Goal: Task Accomplishment & Management: Use online tool/utility

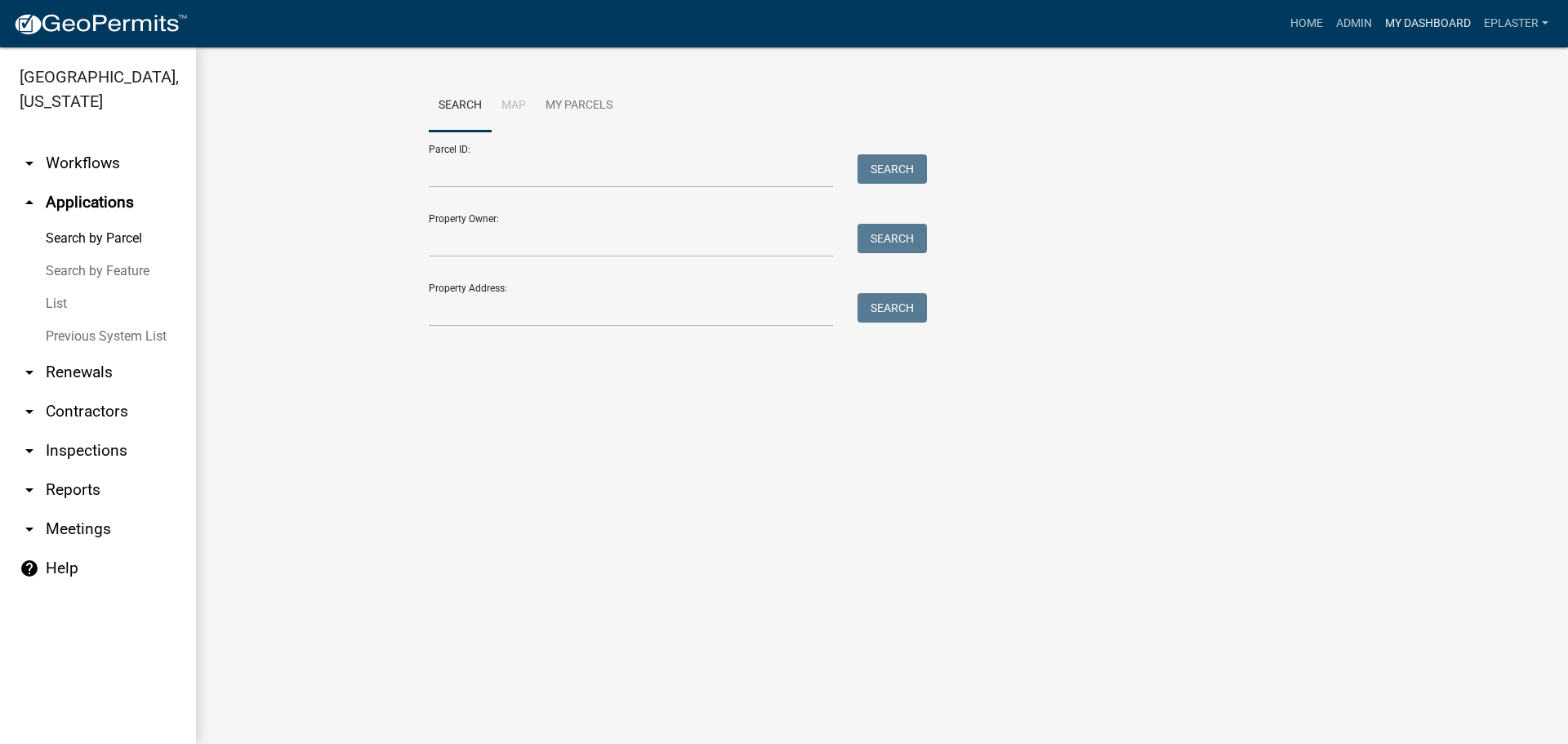
click at [1429, 19] on link "My Dashboard" at bounding box center [1428, 23] width 99 height 31
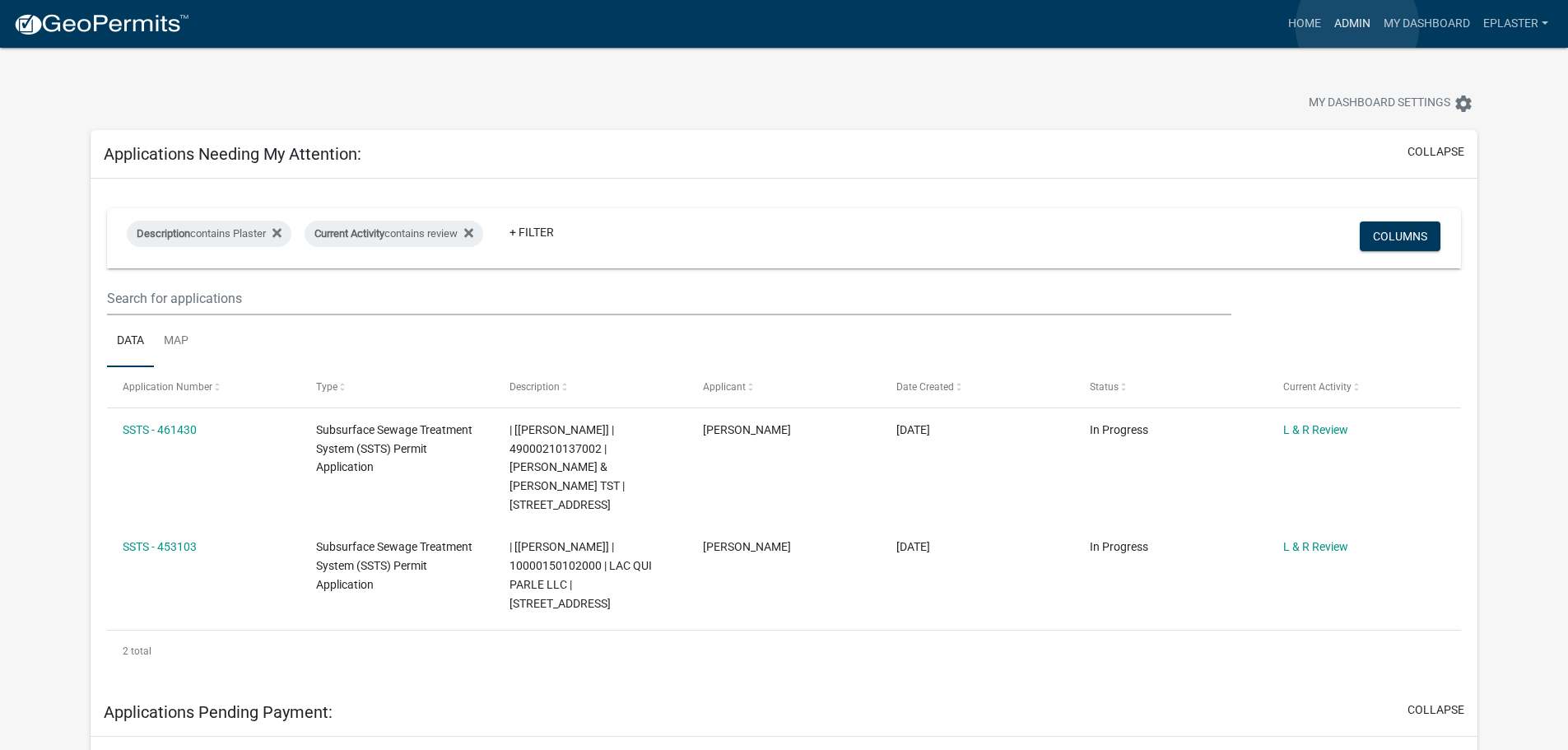
click at [1357, 26] on link "Admin" at bounding box center [1352, 23] width 49 height 31
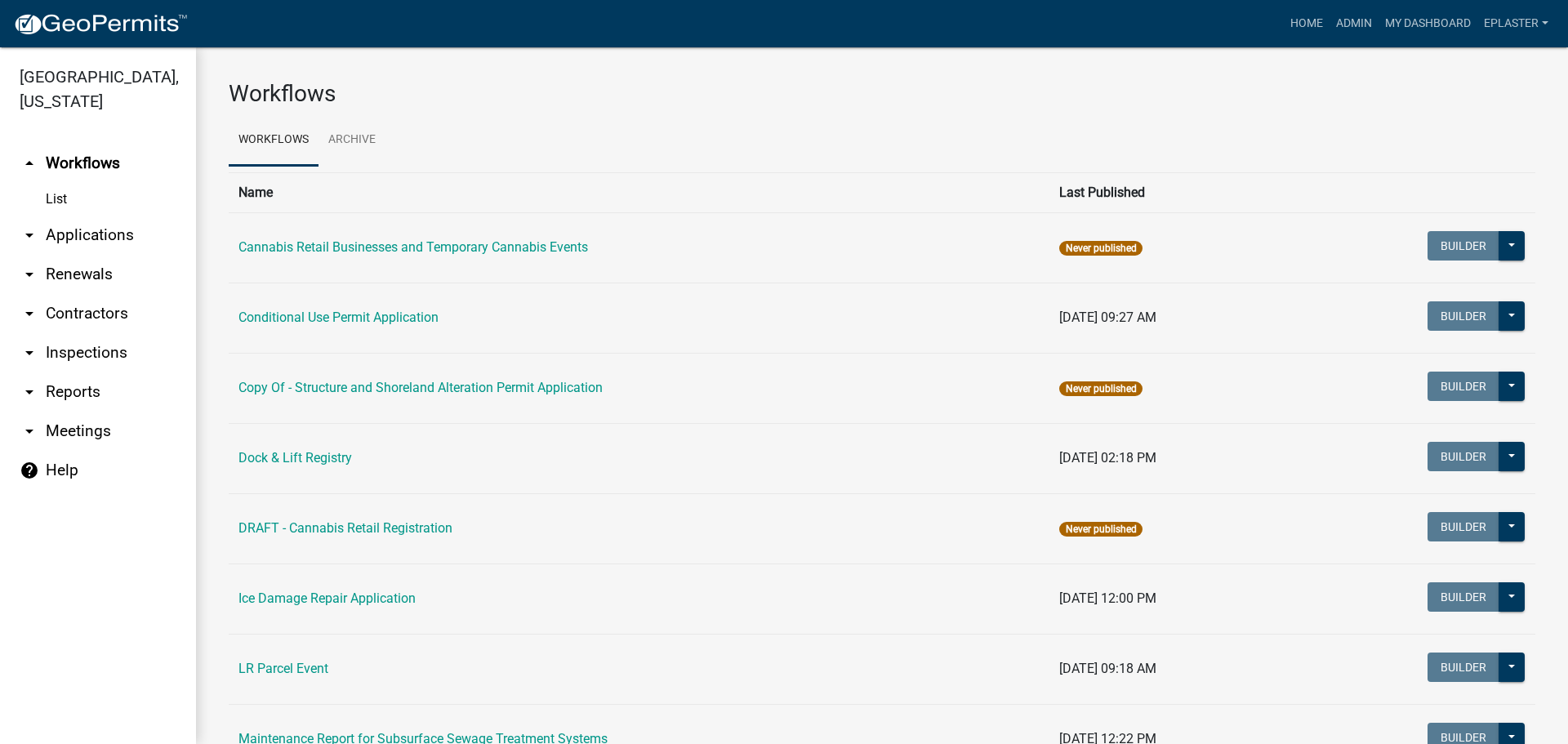
click at [96, 230] on link "arrow_drop_down Applications" at bounding box center [98, 236] width 196 height 40
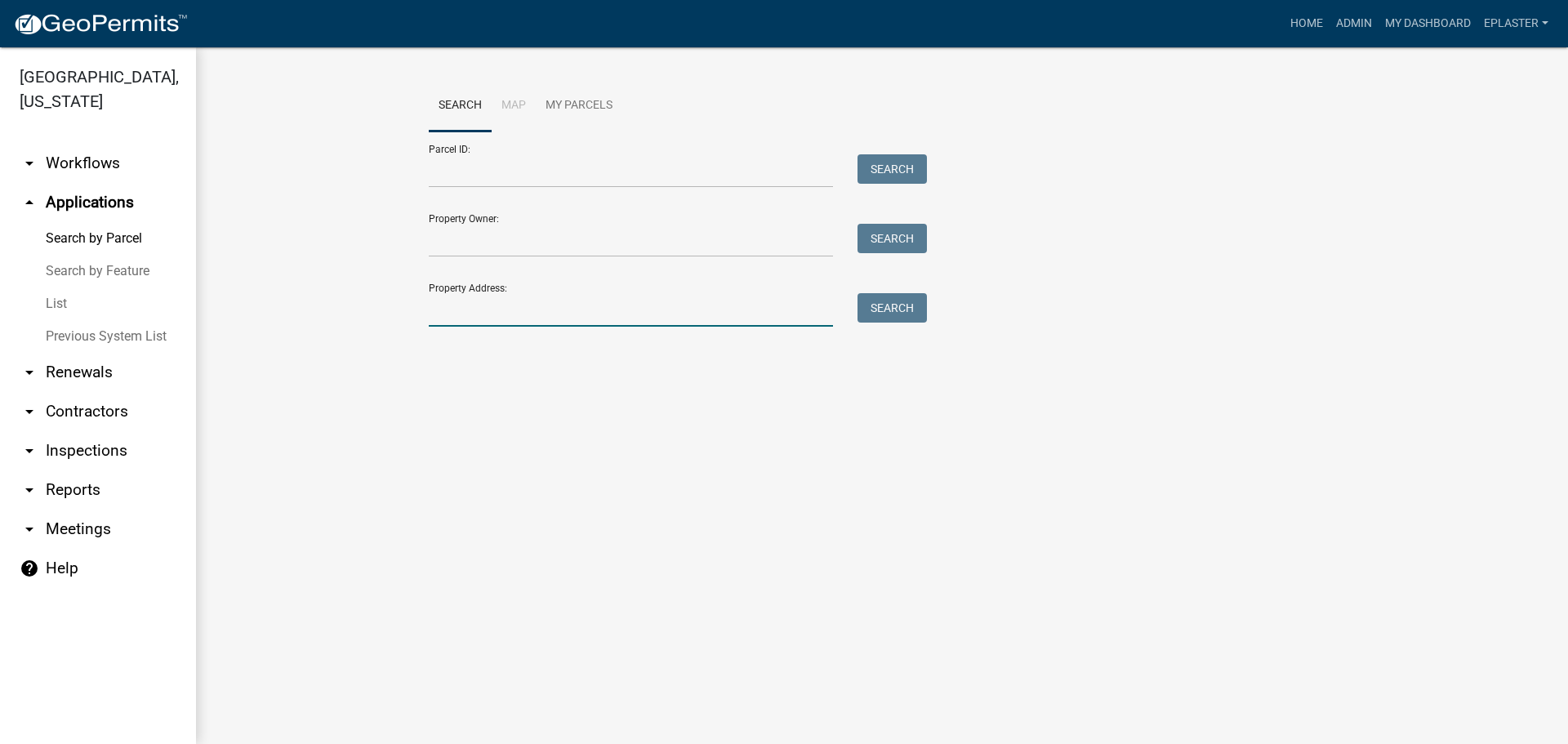
click at [497, 320] on input "Property Address:" at bounding box center [631, 310] width 404 height 34
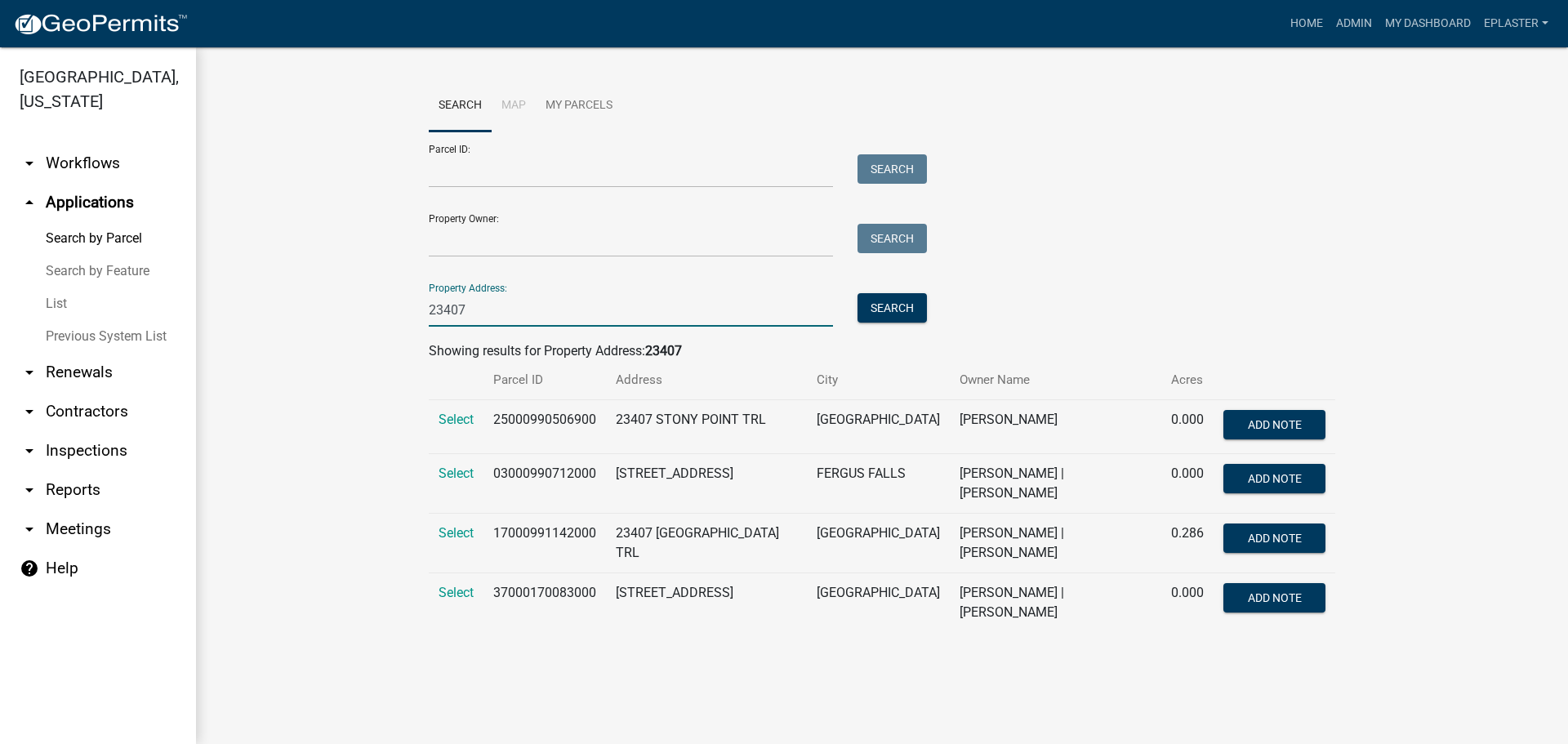
type input "23407"
click at [459, 406] on td "Select" at bounding box center [456, 427] width 55 height 54
click at [459, 411] on span "Select" at bounding box center [456, 419] width 35 height 15
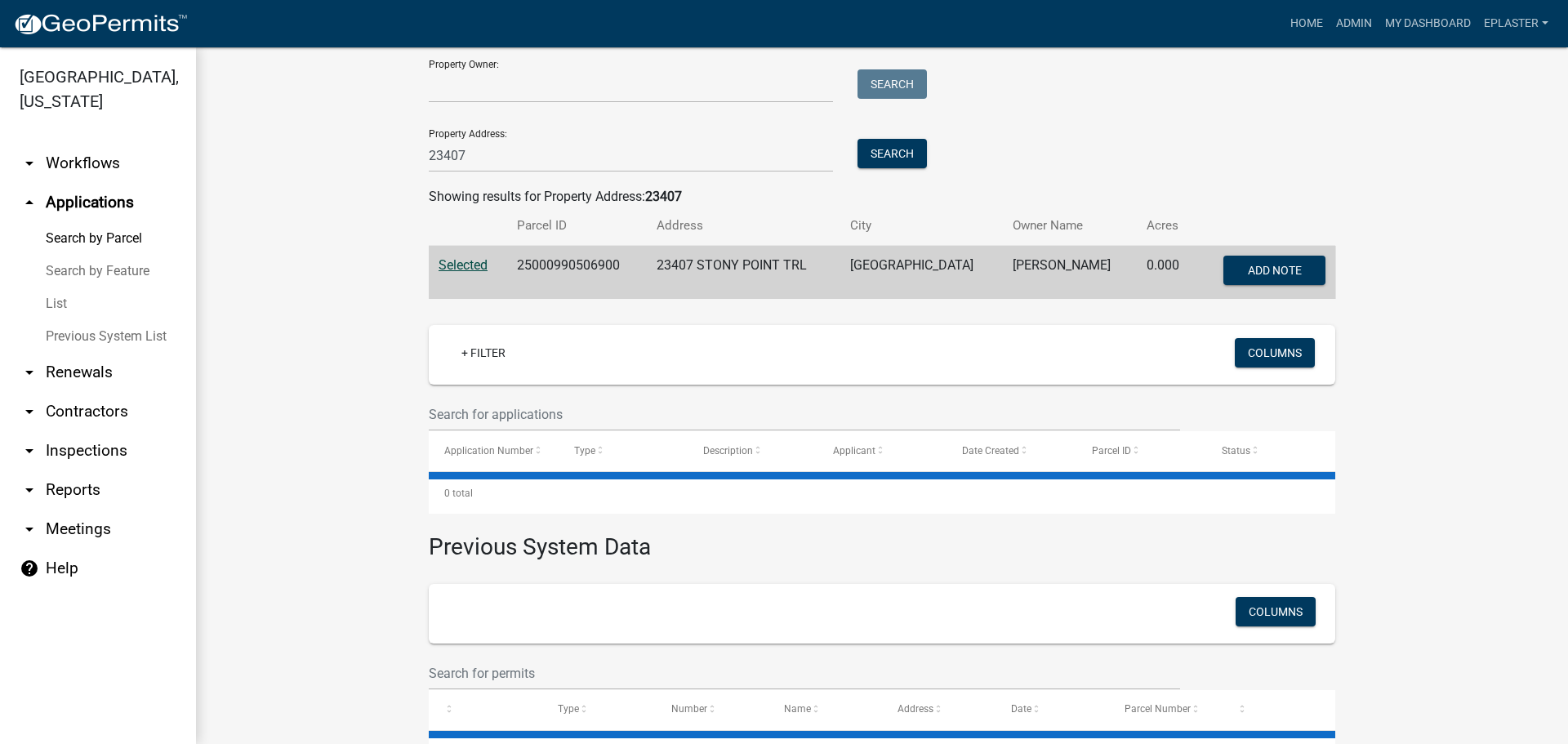
scroll to position [216, 0]
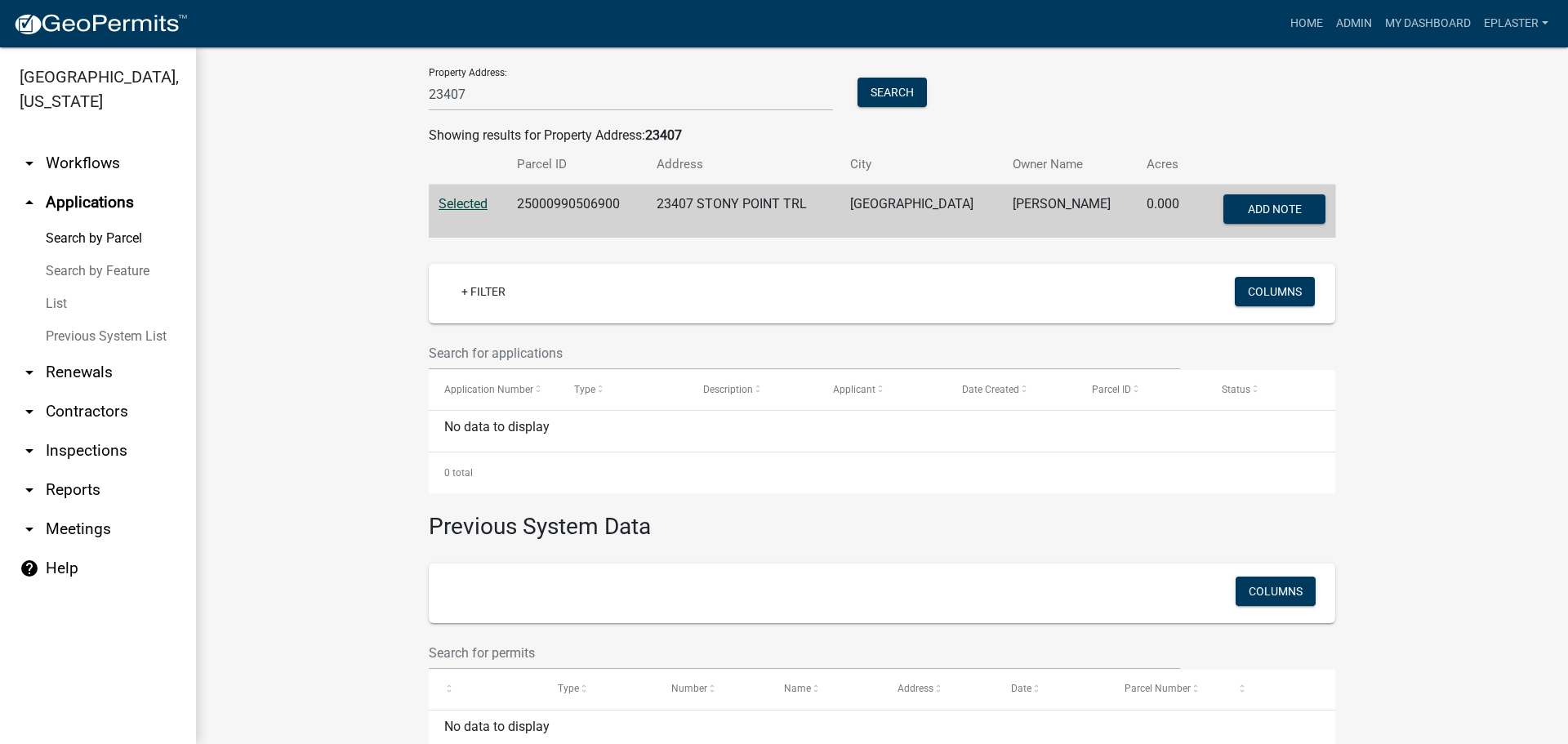
click at [538, 203] on td "25000990506900" at bounding box center [577, 211] width 139 height 54
copy td "25000990506900"
